Goal: Information Seeking & Learning: Learn about a topic

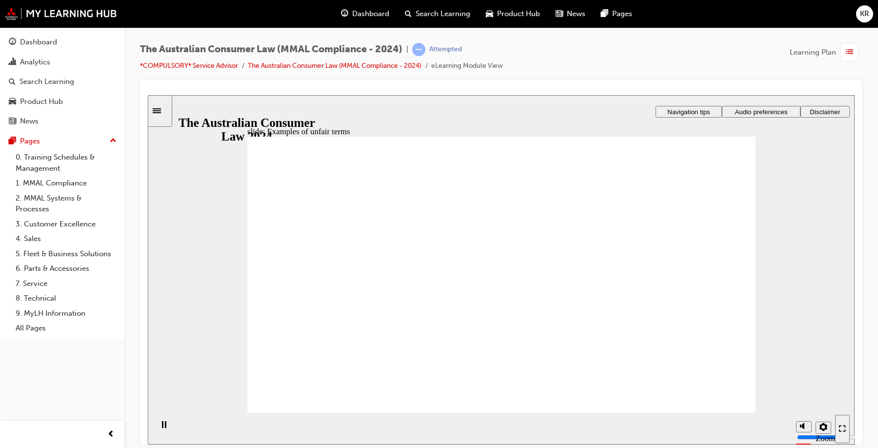
drag, startPoint x: 513, startPoint y: 242, endPoint x: 334, endPoint y: 323, distance: 196.9
drag, startPoint x: 336, startPoint y: 314, endPoint x: 647, endPoint y: 319, distance: 310.7
drag, startPoint x: 500, startPoint y: 246, endPoint x: 369, endPoint y: 317, distance: 149.4
drag, startPoint x: 466, startPoint y: 234, endPoint x: 687, endPoint y: 312, distance: 234.3
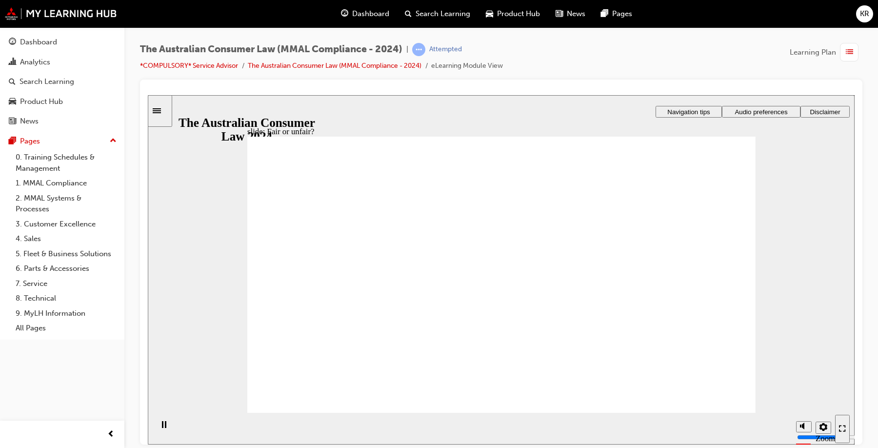
drag, startPoint x: 532, startPoint y: 234, endPoint x: 698, endPoint y: 326, distance: 190.1
drag, startPoint x: 524, startPoint y: 242, endPoint x: 683, endPoint y: 315, distance: 174.6
drag, startPoint x: 549, startPoint y: 245, endPoint x: 386, endPoint y: 313, distance: 176.2
drag, startPoint x: 461, startPoint y: 248, endPoint x: 657, endPoint y: 324, distance: 210.3
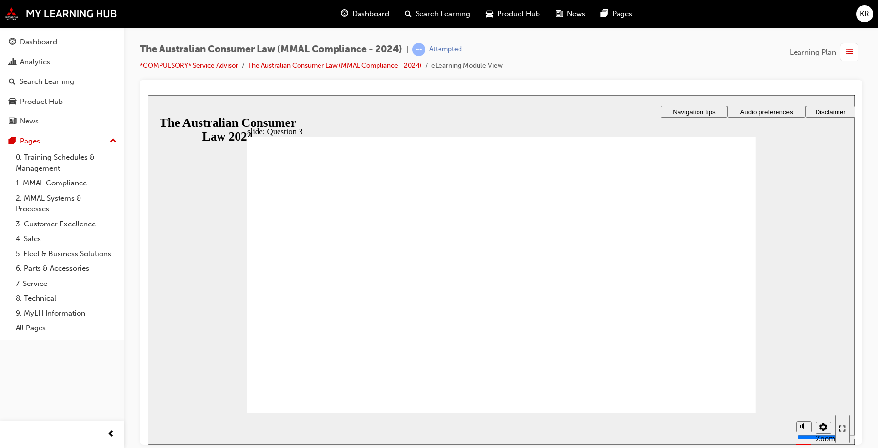
radio input "true"
checkbox input "true"
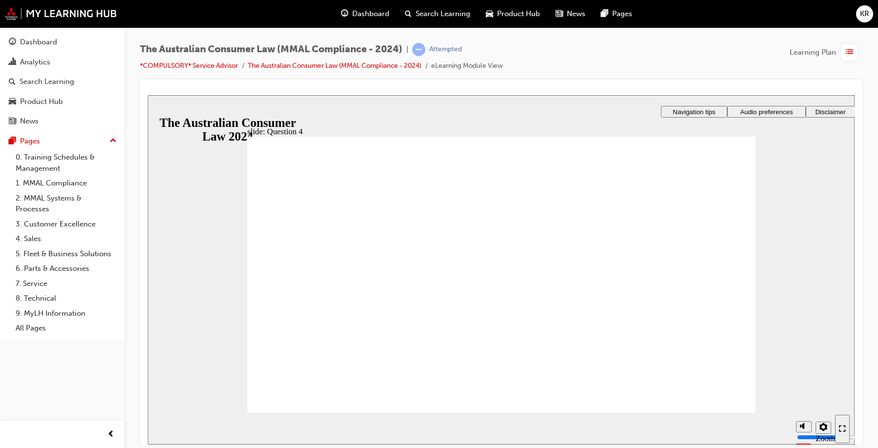
checkbox input "true"
drag, startPoint x: 313, startPoint y: 327, endPoint x: 310, endPoint y: 385, distance: 58.6
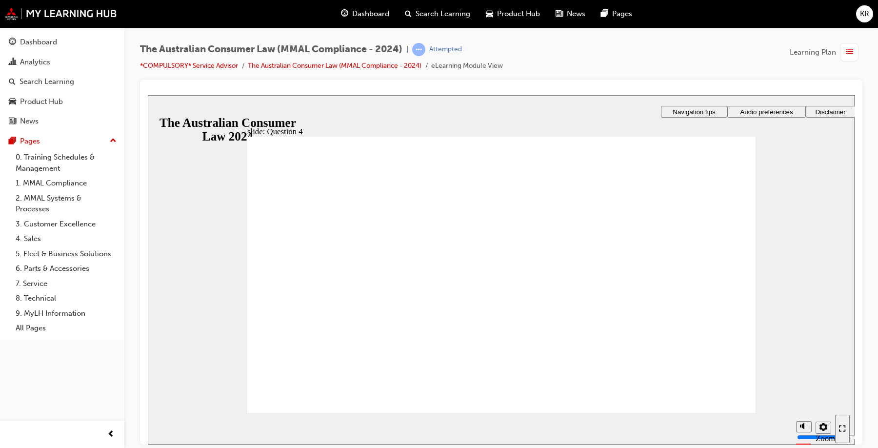
checkbox input "true"
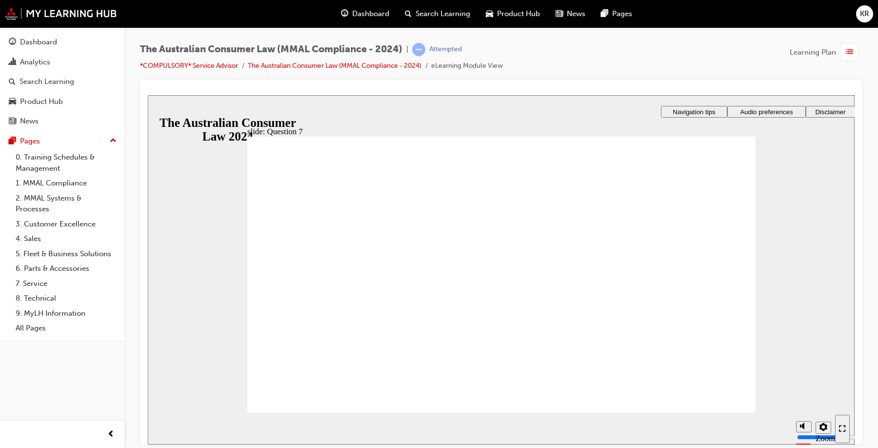
checkbox input "true"
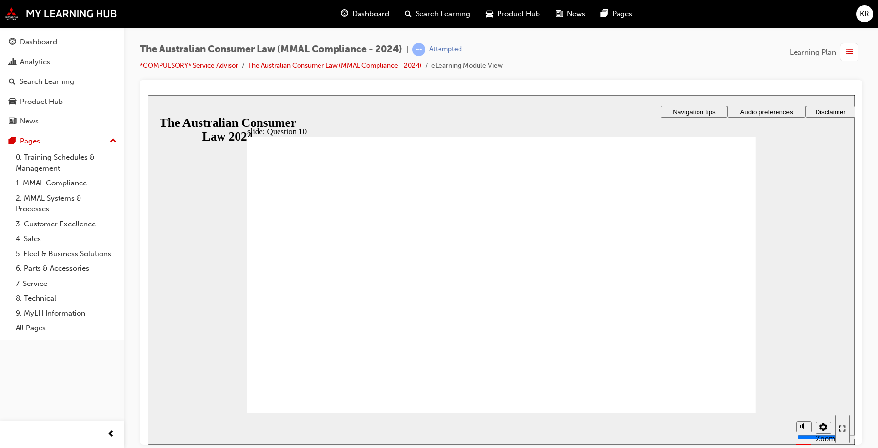
checkbox input "true"
